Goal: Download file/media

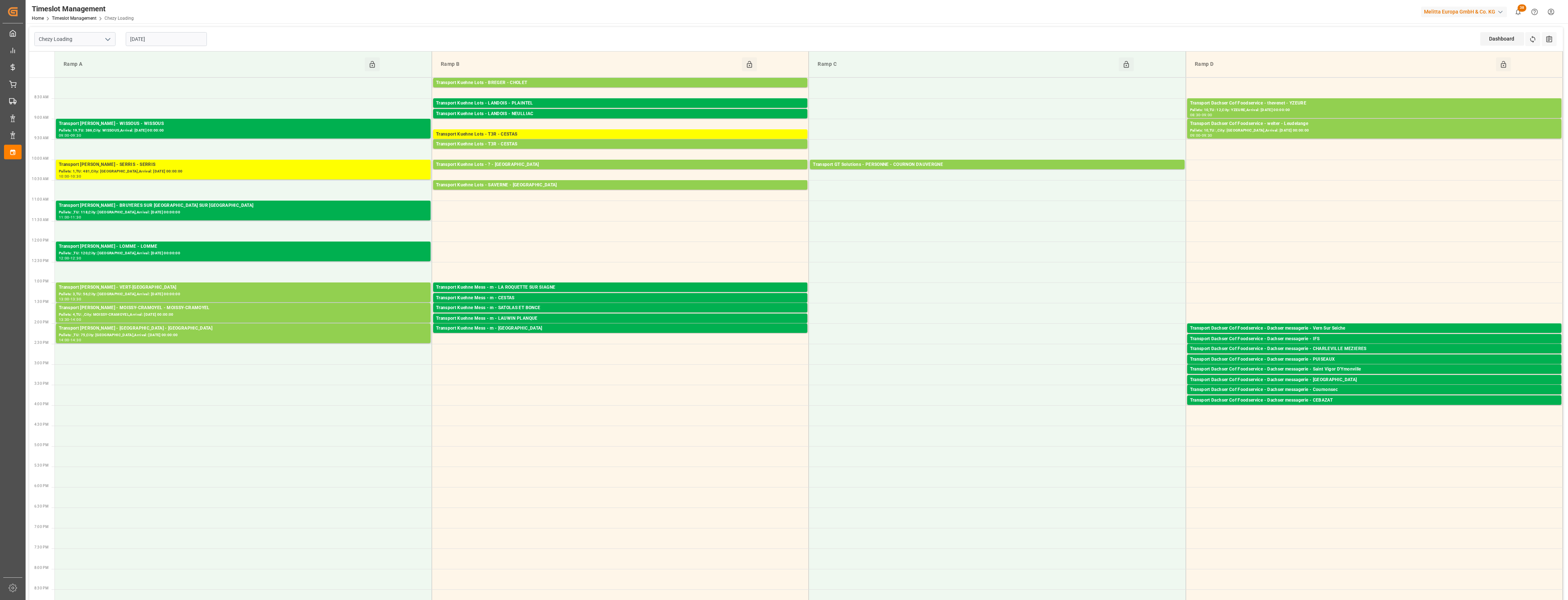
click at [172, 39] on input "[DATE]" at bounding box center [166, 39] width 81 height 14
click at [166, 128] on span "20" at bounding box center [164, 126] width 5 height 5
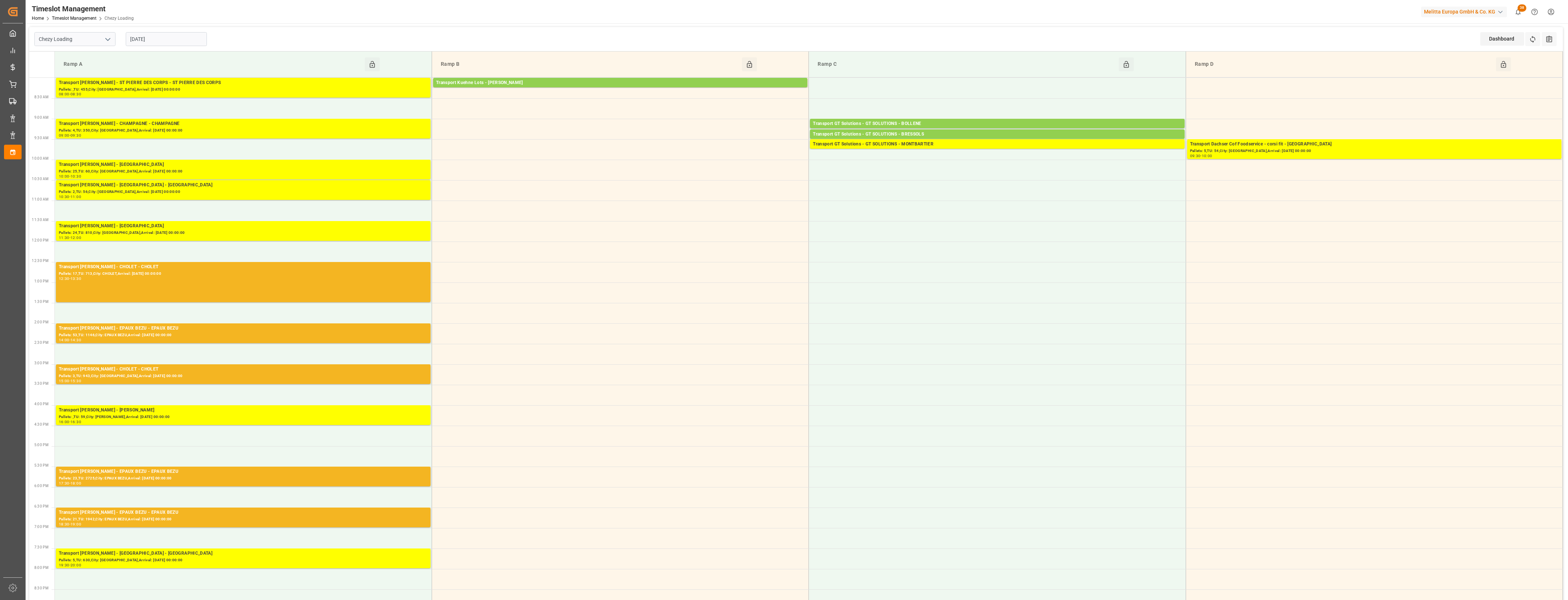
click at [164, 37] on input "20-08-2025" at bounding box center [166, 39] width 81 height 14
click at [181, 128] on div "21" at bounding box center [178, 127] width 9 height 9
type input "[DATE]"
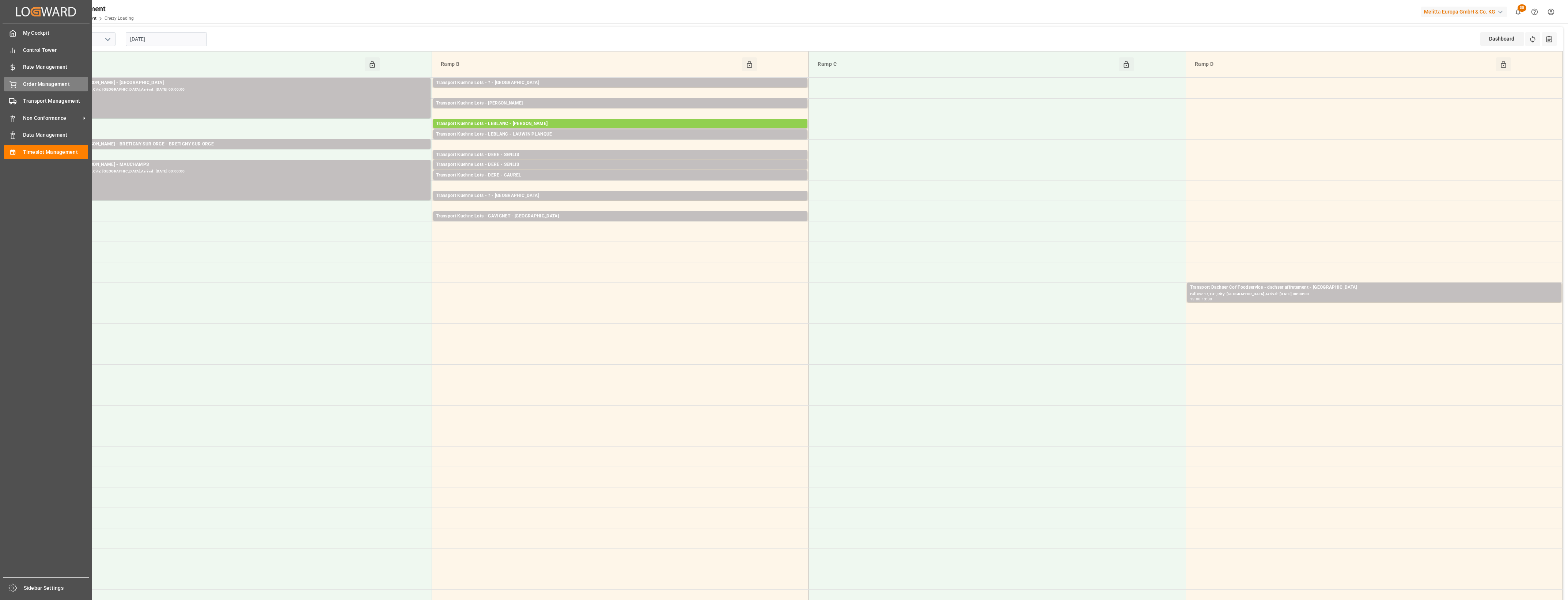
click at [18, 83] on div "Order Management Order Management" at bounding box center [46, 83] width 84 height 14
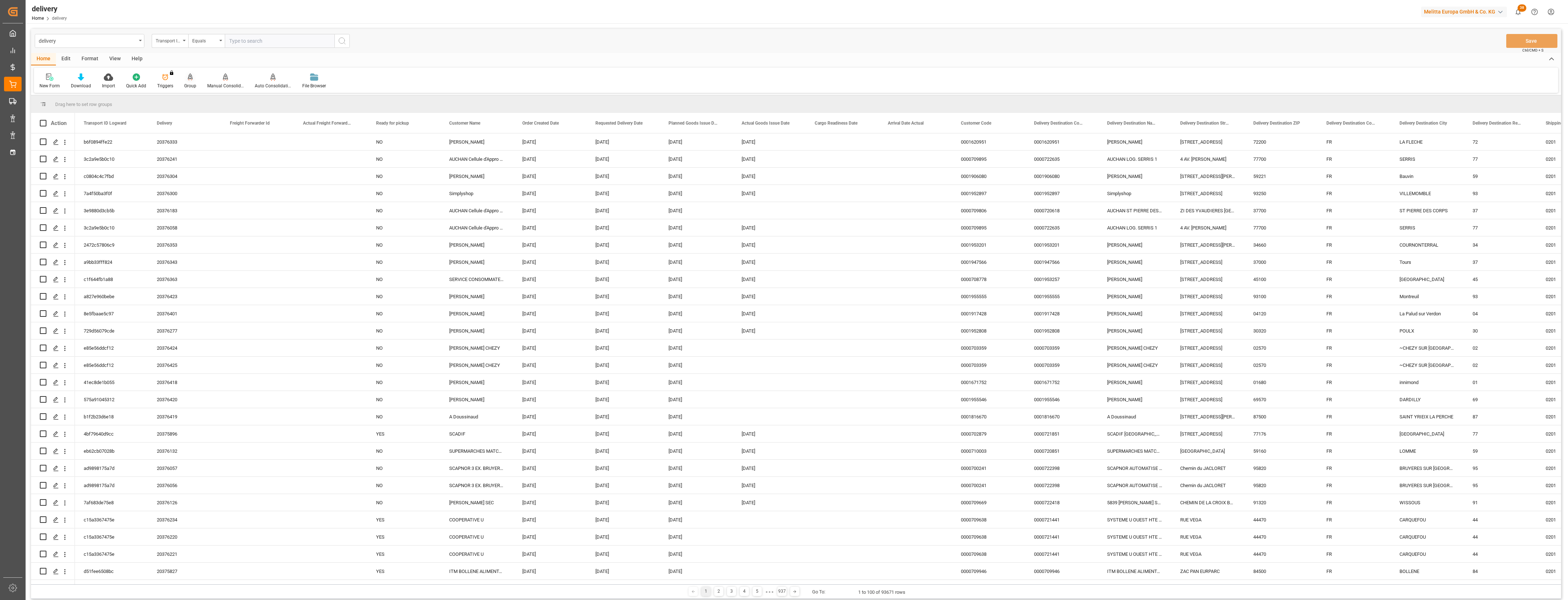
click at [190, 78] on icon at bounding box center [191, 77] width 5 height 6
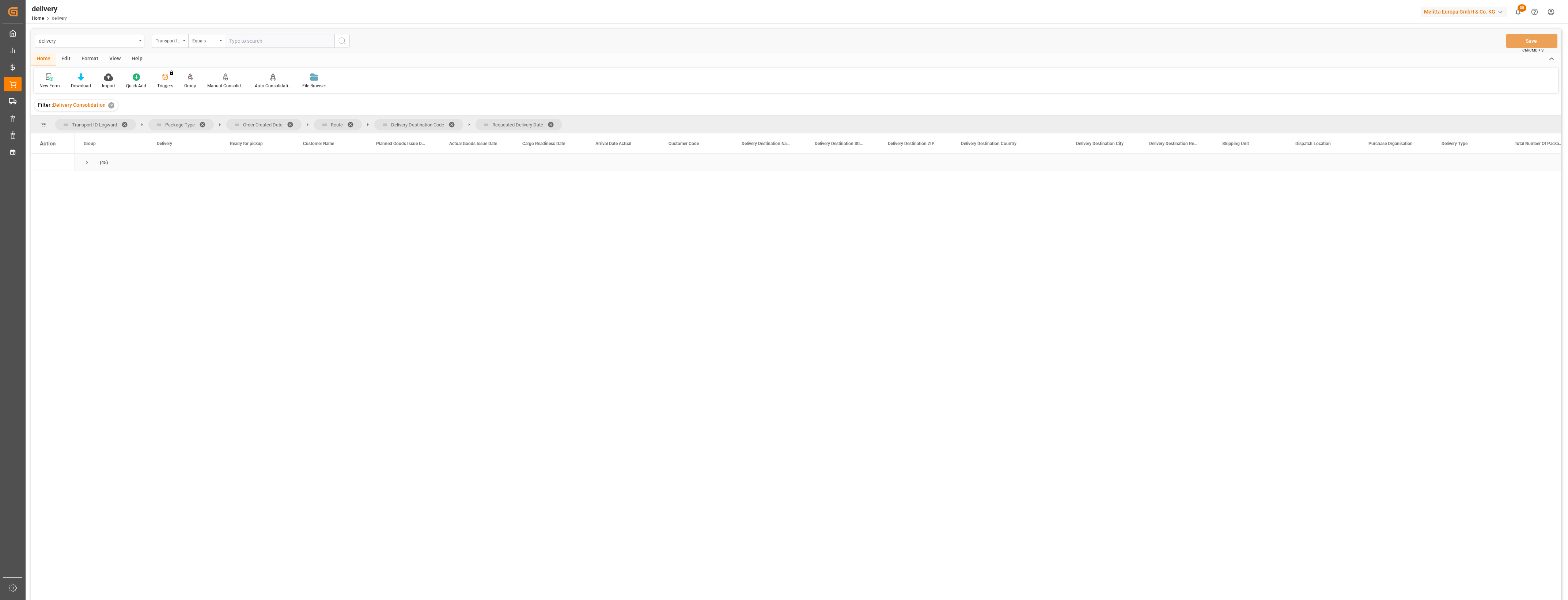
click at [85, 163] on span "Press SPACE to select this row." at bounding box center [87, 162] width 7 height 7
click at [99, 180] on span "Press SPACE to select this row." at bounding box center [102, 180] width 7 height 7
click at [288, 124] on span at bounding box center [292, 124] width 12 height 7
click at [265, 123] on span at bounding box center [265, 124] width 12 height 7
click at [304, 125] on span at bounding box center [306, 124] width 12 height 7
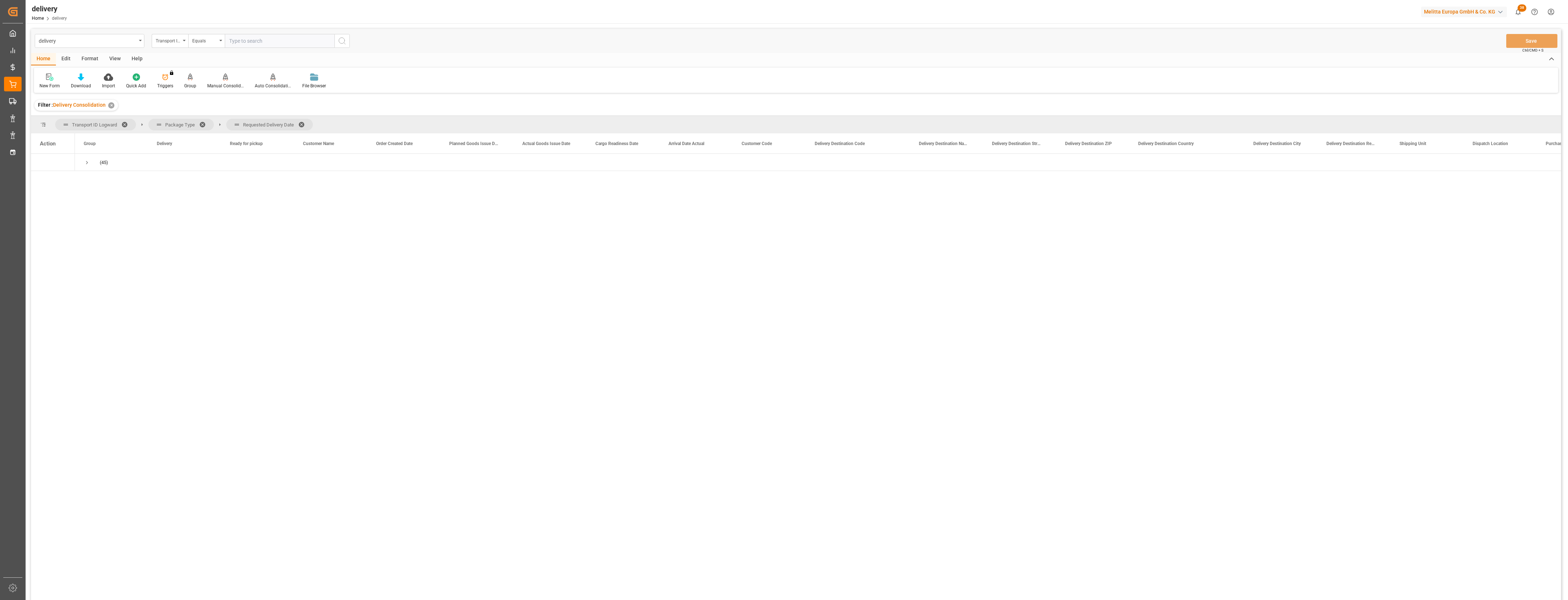
click at [301, 125] on span at bounding box center [304, 124] width 12 height 7
click at [86, 163] on span "Press SPACE to select this row." at bounding box center [87, 162] width 7 height 7
click at [101, 180] on span "Press SPACE to select this row." at bounding box center [102, 180] width 7 height 7
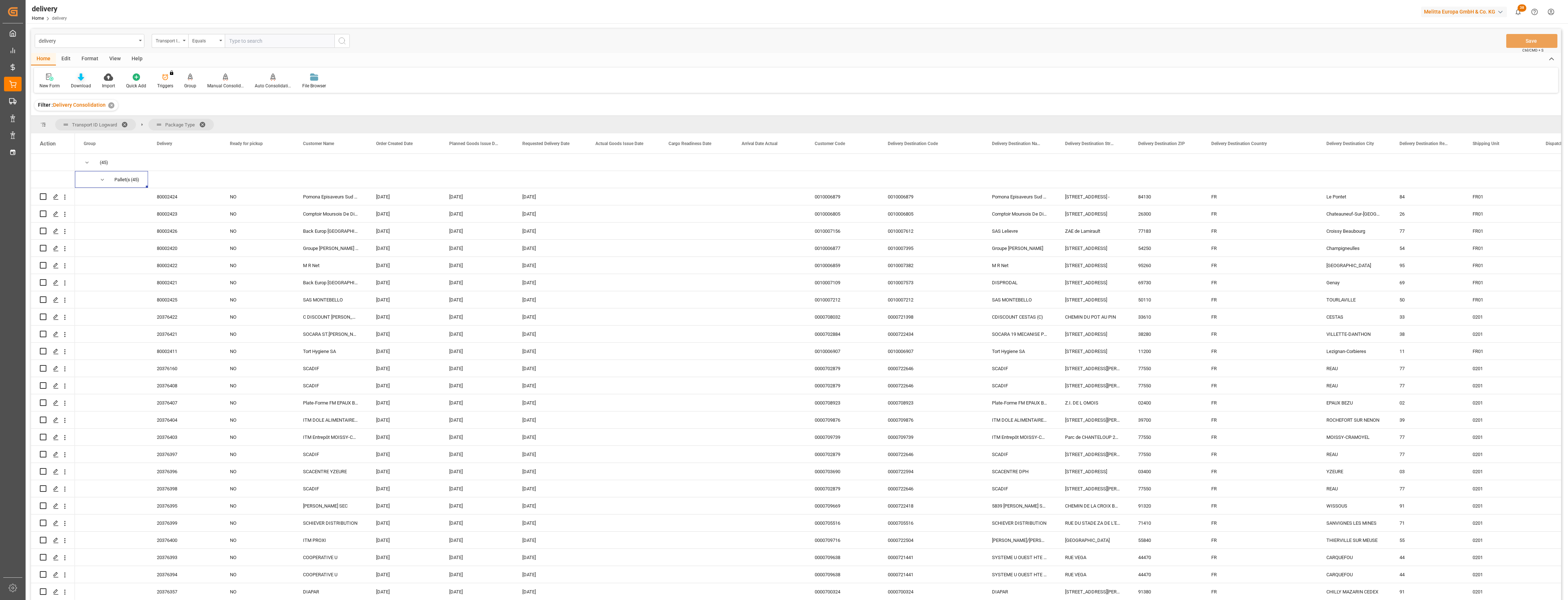
click at [86, 80] on div at bounding box center [80, 77] width 20 height 8
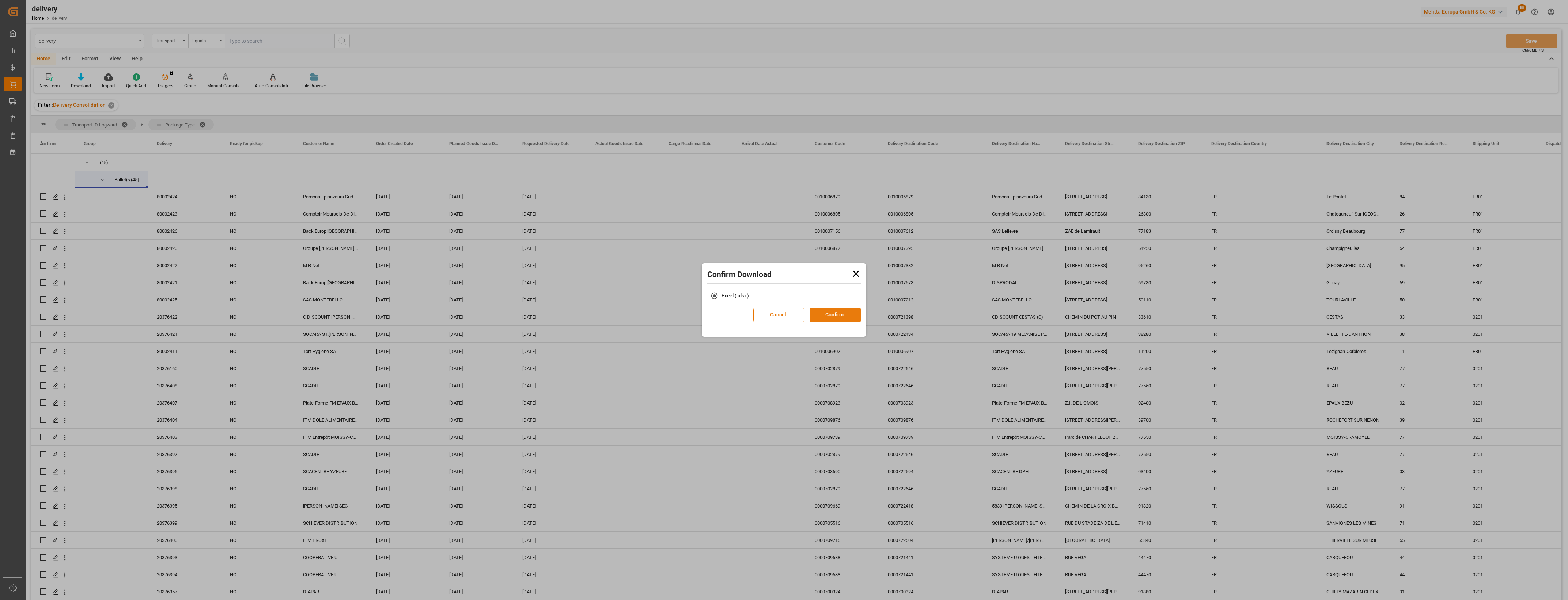
click at [844, 315] on button "Confirm" at bounding box center [835, 315] width 51 height 14
click at [799, 326] on div "Success! Your download request has been sent successfully. Click on the link be…" at bounding box center [806, 300] width 101 height 53
click at [790, 323] on link "Go to Downloads" at bounding box center [780, 323] width 39 height 6
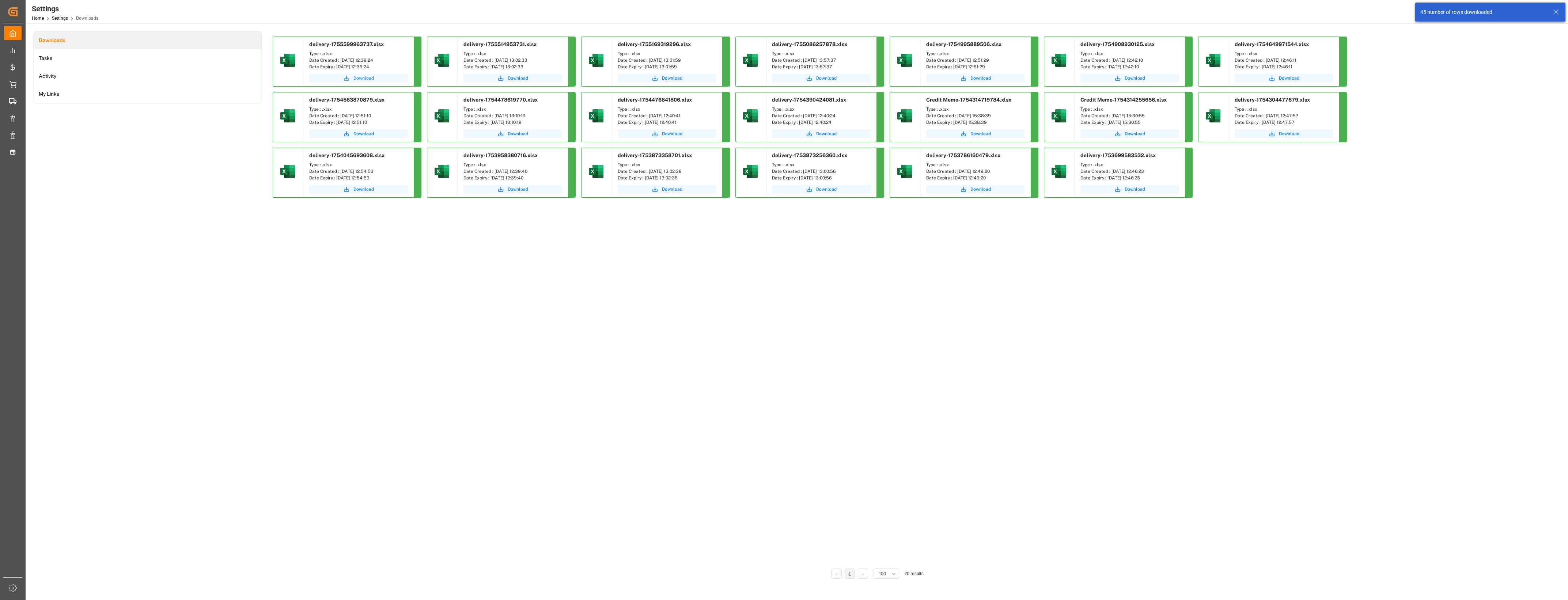
click at [354, 77] on span "Download" at bounding box center [364, 78] width 21 height 7
